Goal: Information Seeking & Learning: Learn about a topic

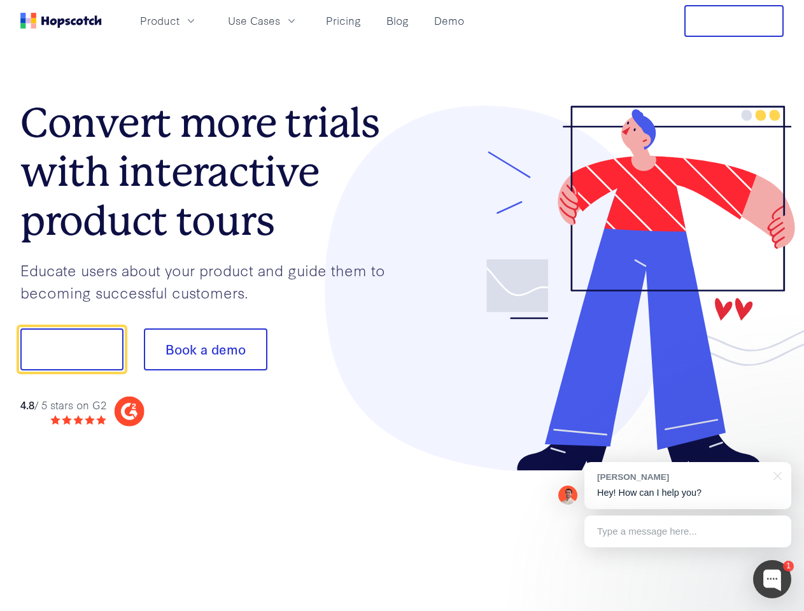
click at [402, 306] on div at bounding box center [593, 289] width 382 height 366
click at [180, 20] on span "Product" at bounding box center [159, 21] width 39 height 16
click at [280, 20] on span "Use Cases" at bounding box center [254, 21] width 52 height 16
click at [734, 21] on button "Free Trial" at bounding box center [733, 21] width 99 height 32
click at [71, 350] on button "Show me!" at bounding box center [71, 350] width 103 height 42
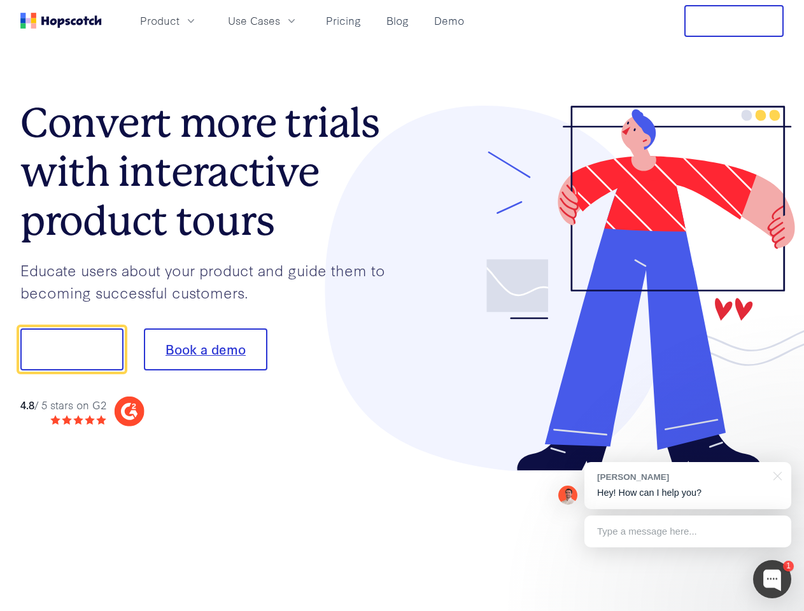
click at [205, 350] on button "Book a demo" at bounding box center [206, 350] width 124 height 42
click at [772, 579] on div at bounding box center [772, 579] width 38 height 38
click at [688, 486] on div "[PERSON_NAME] Hey! How can I help you?" at bounding box center [688, 485] width 207 height 47
click at [776, 475] on div at bounding box center [672, 348] width 239 height 425
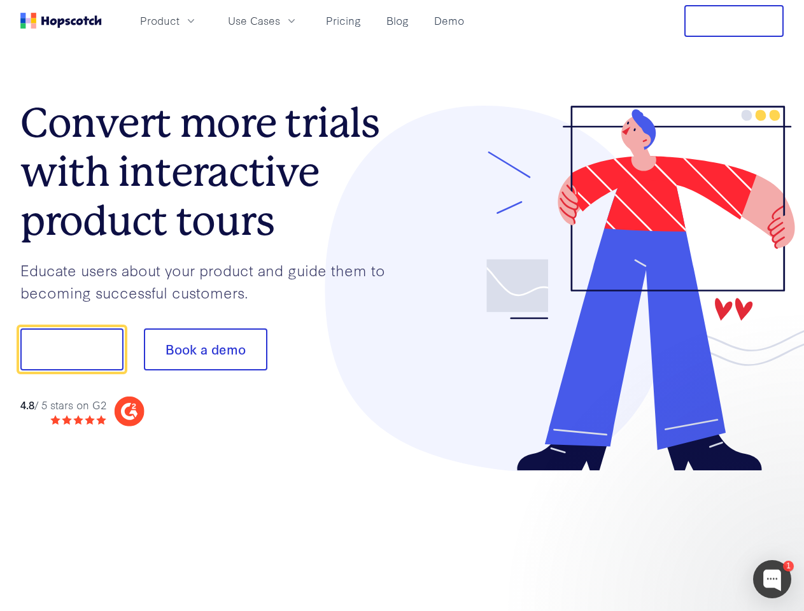
click at [688, 532] on div at bounding box center [672, 433] width 239 height 254
